Goal: Task Accomplishment & Management: Manage account settings

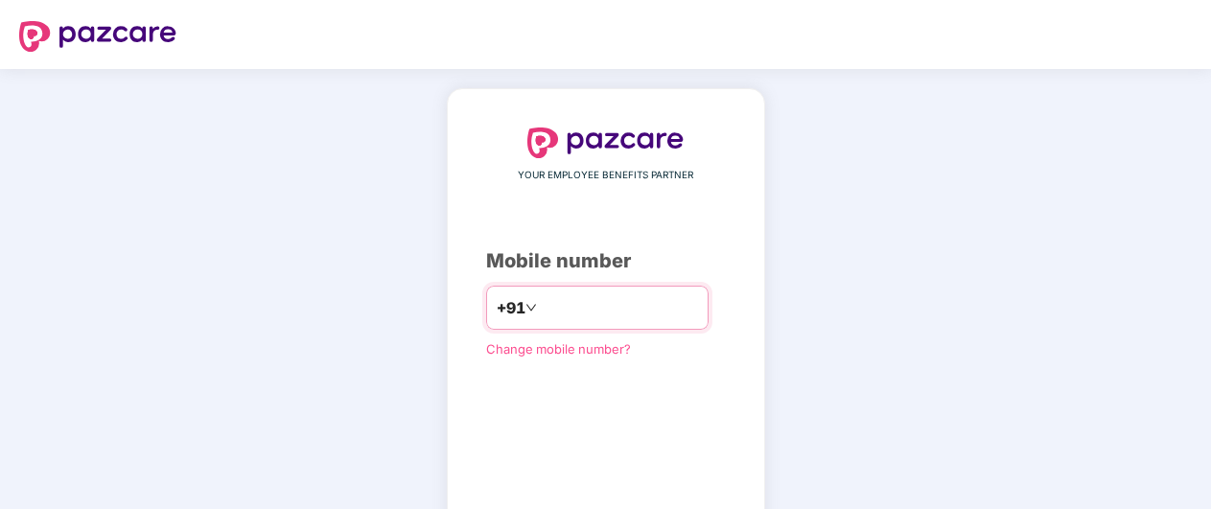
click at [698, 297] on input "number" at bounding box center [619, 307] width 157 height 31
type input "**********"
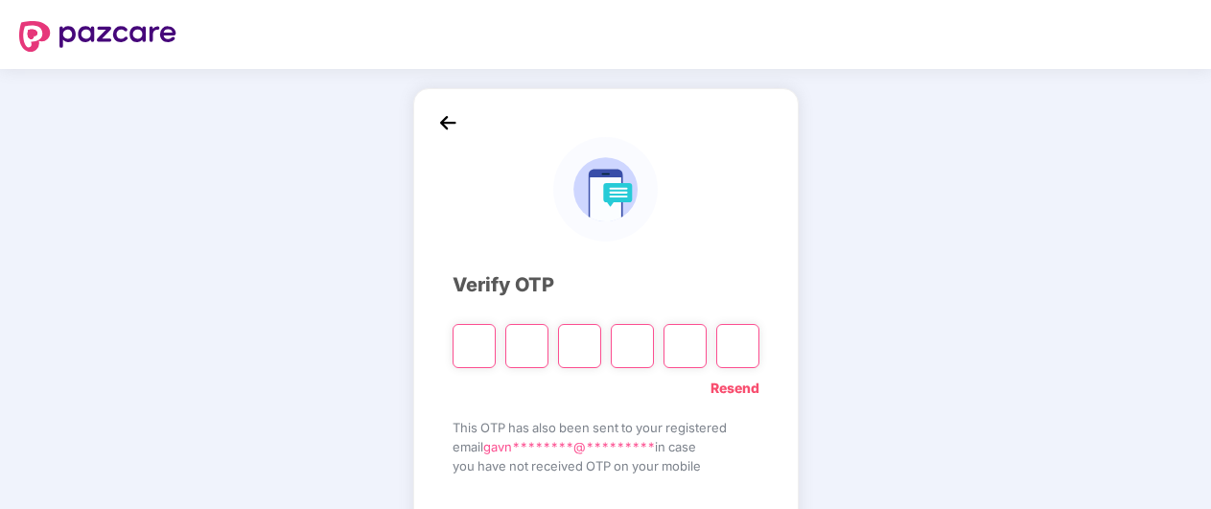
click at [722, 389] on link "Resend" at bounding box center [735, 388] width 49 height 21
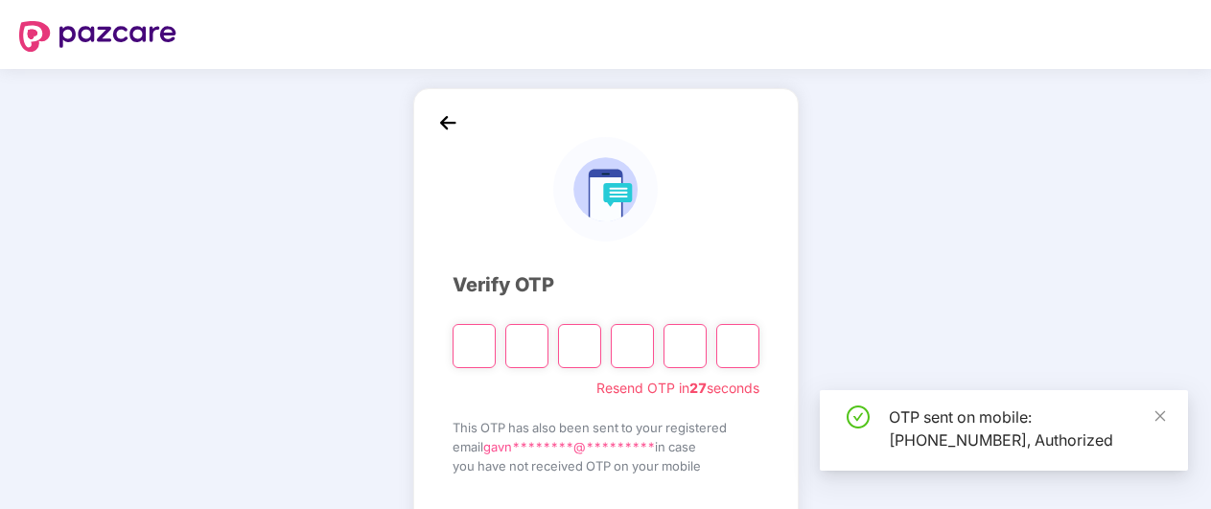
click at [481, 349] on input "Please enter verification code. Digit 1" at bounding box center [474, 346] width 43 height 44
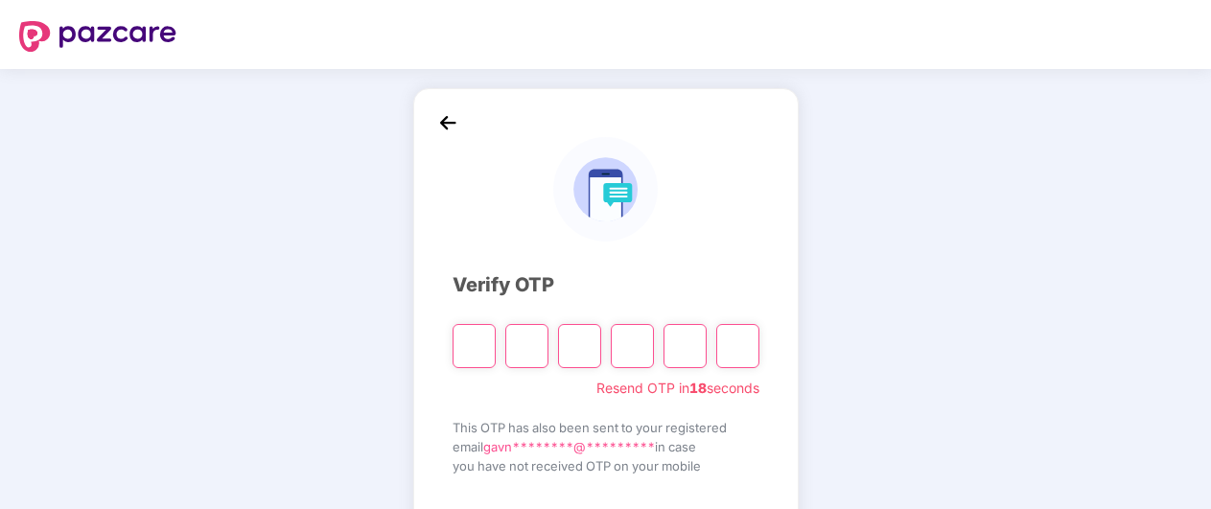
type input "*"
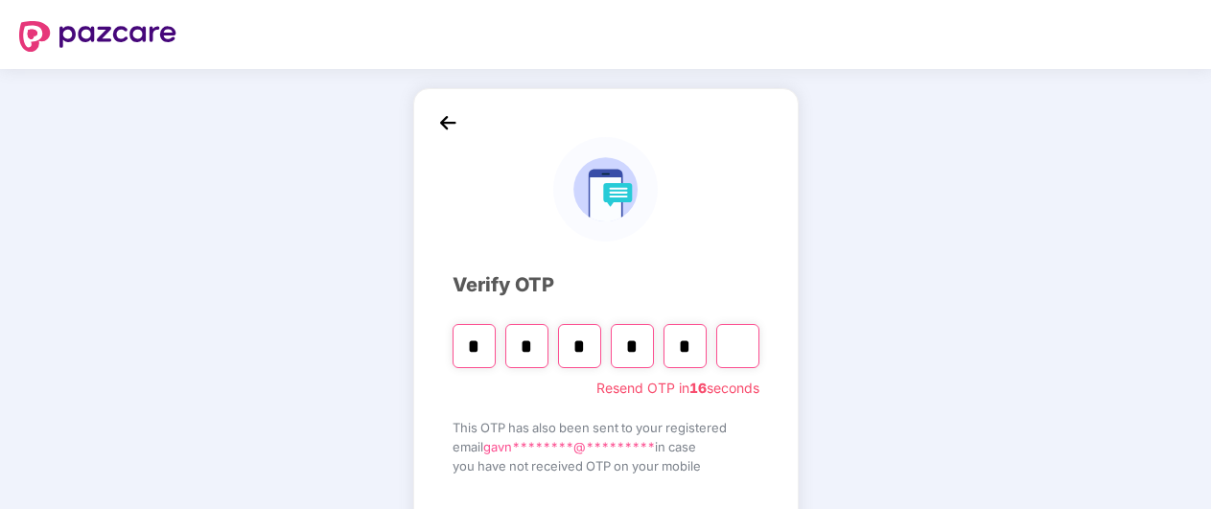
type input "*"
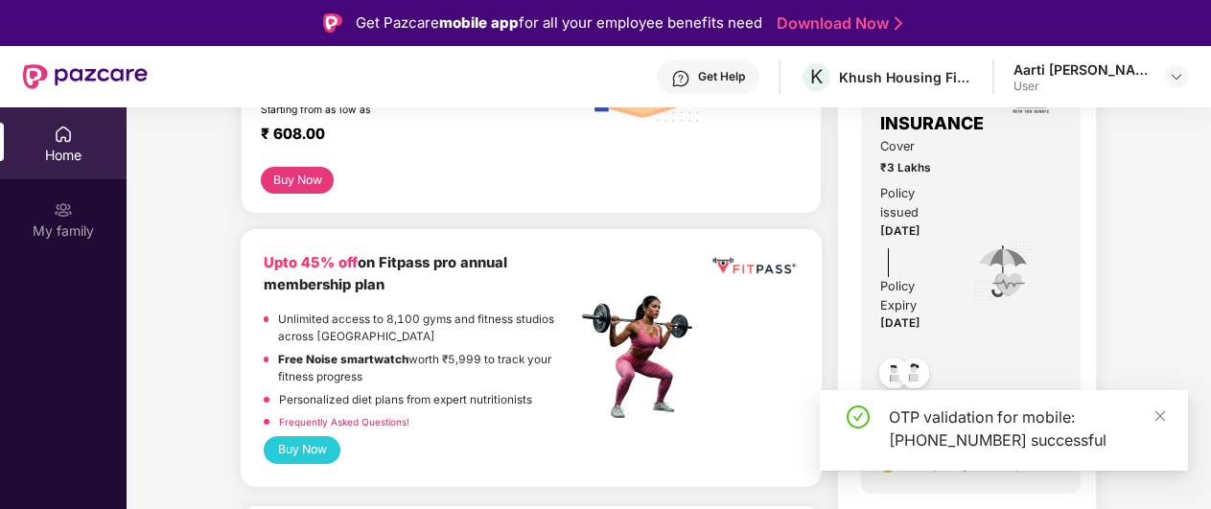
scroll to position [293, 0]
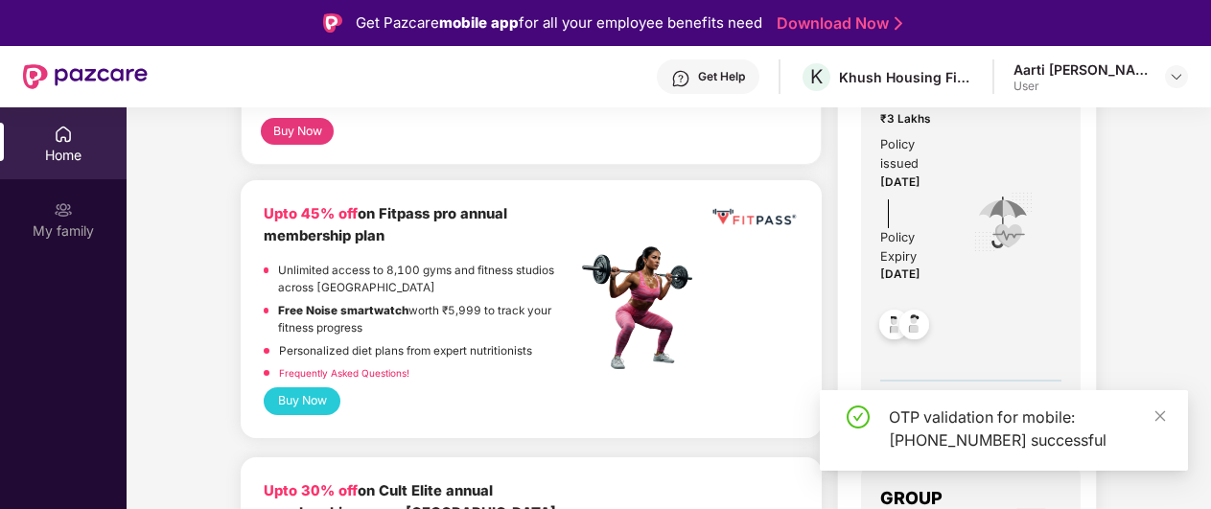
click at [1151, 409] on div "OTP validation for mobile: [PHONE_NUMBER] successful" at bounding box center [1027, 429] width 276 height 46
click at [1157, 414] on icon "close" at bounding box center [1160, 415] width 13 height 13
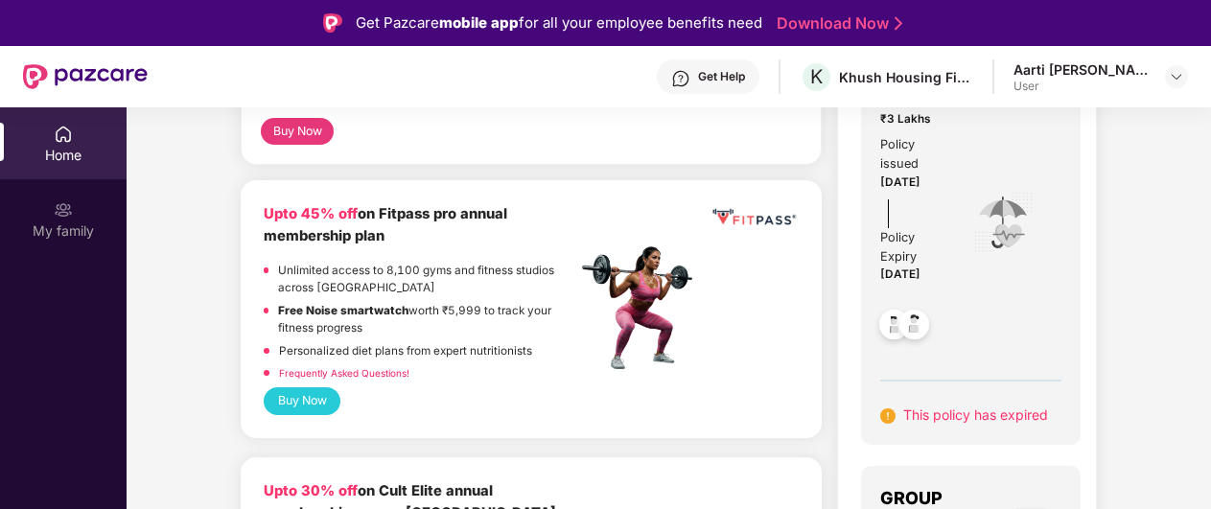
click at [1086, 73] on div "Aarti [PERSON_NAME]" at bounding box center [1081, 69] width 134 height 18
click at [1177, 81] on img at bounding box center [1176, 76] width 15 height 15
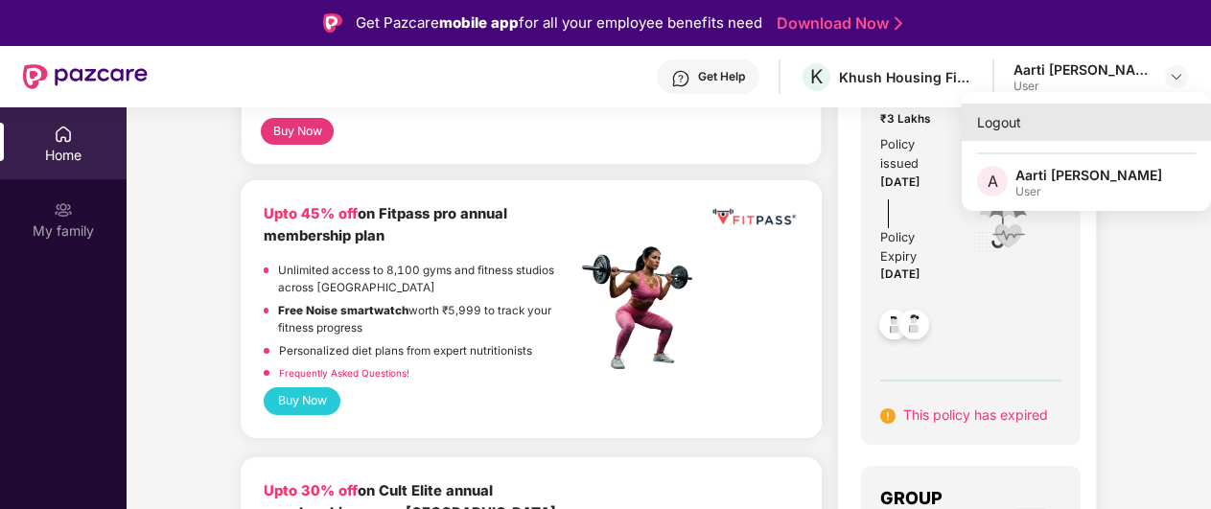
click at [1003, 119] on div "Logout" at bounding box center [1086, 122] width 249 height 37
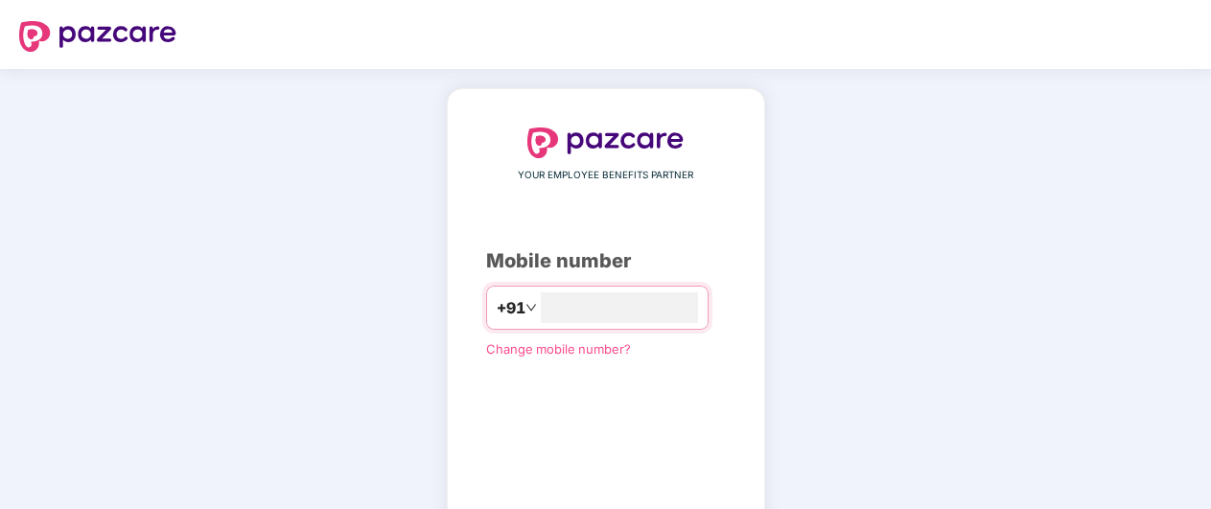
click at [1000, 124] on div "YOUR EMPLOYEE BENEFITS PARTNER Mobile number +91 Change mobile number? Send OTP" at bounding box center [605, 353] width 1211 height 568
